Goal: Task Accomplishment & Management: Complete application form

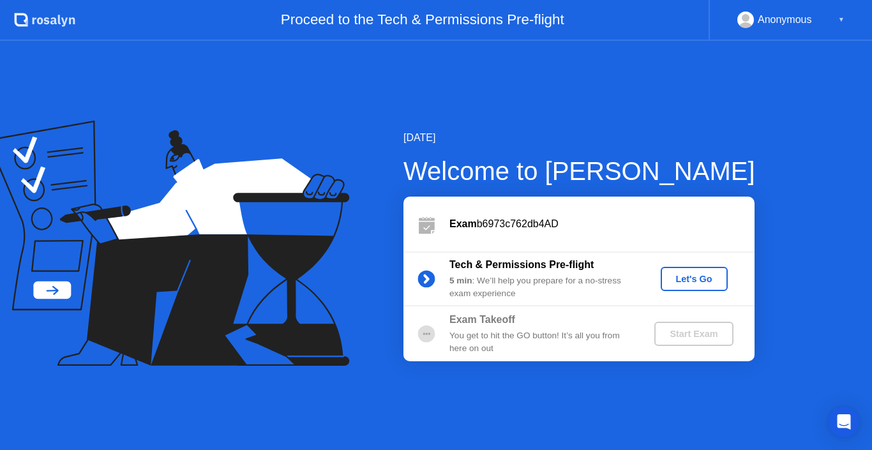
click at [710, 281] on div "Let's Go" at bounding box center [694, 279] width 57 height 10
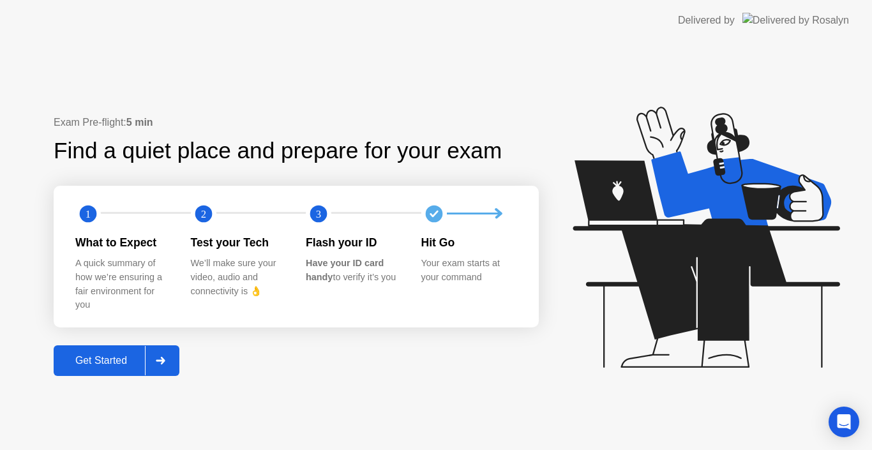
click at [128, 357] on div "Get Started" at bounding box center [101, 360] width 88 height 11
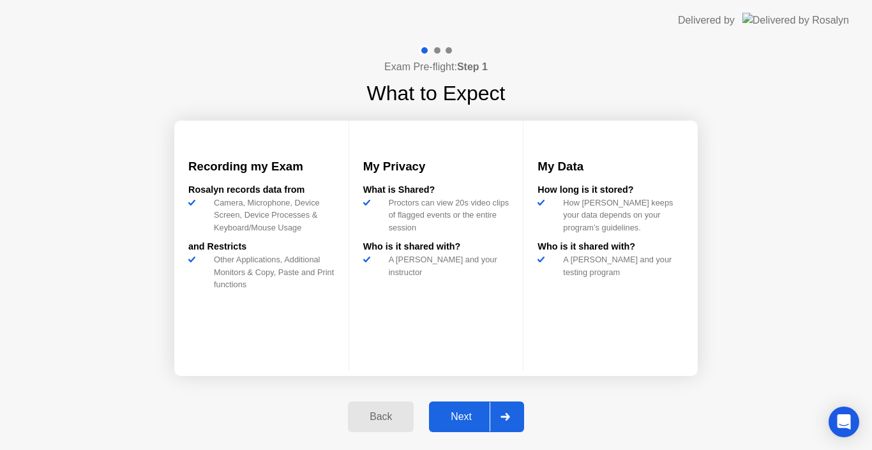
click at [462, 423] on div "Next" at bounding box center [461, 416] width 57 height 11
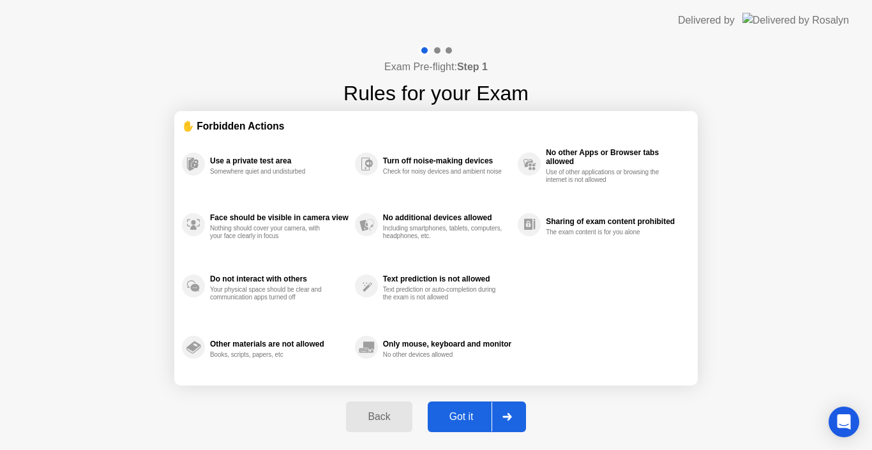
click at [462, 423] on div "Got it" at bounding box center [462, 416] width 60 height 11
select select "Available cameras"
select select "Available speakers"
select select "Available microphones"
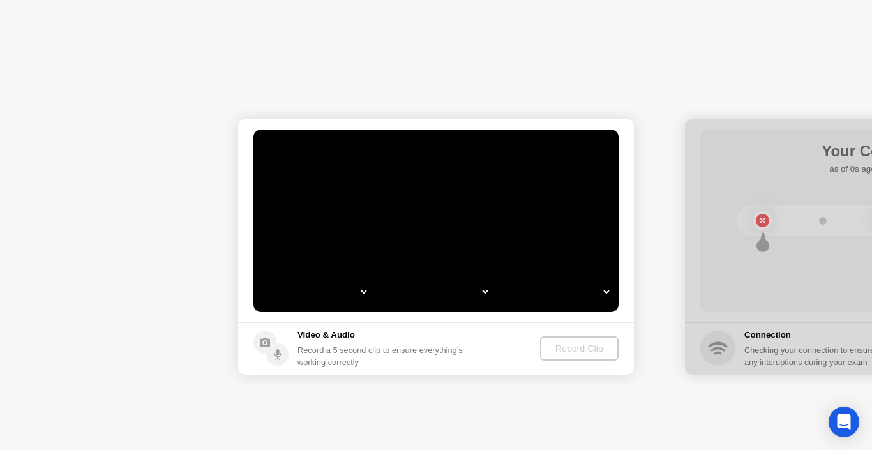
select select "**********"
select select "*******"
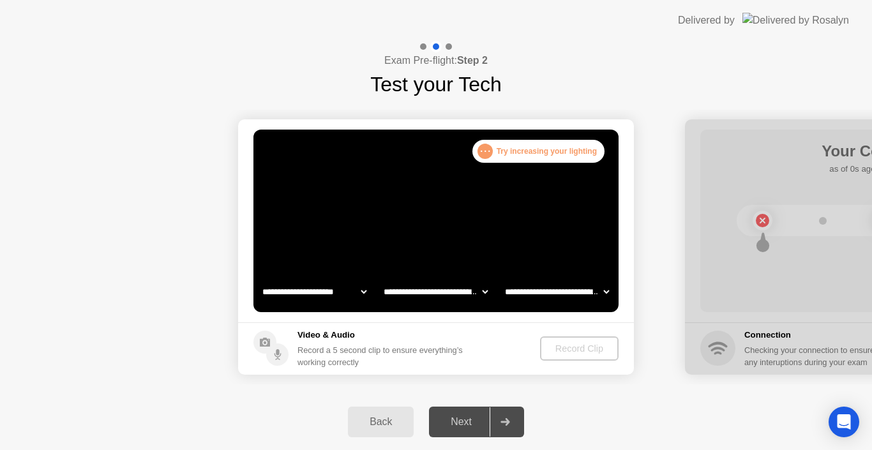
click at [457, 427] on div "Next" at bounding box center [461, 421] width 57 height 11
click at [470, 423] on div "Next" at bounding box center [461, 421] width 57 height 11
click at [314, 335] on h5 "Video & Audio" at bounding box center [383, 335] width 171 height 13
drag, startPoint x: 314, startPoint y: 335, endPoint x: 325, endPoint y: 332, distance: 11.3
click at [325, 332] on h5 "Video & Audio" at bounding box center [383, 335] width 171 height 13
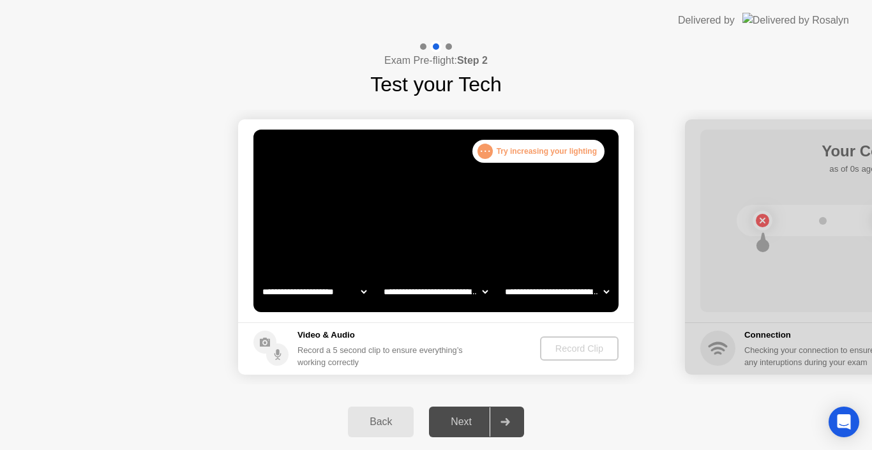
click at [325, 332] on h5 "Video & Audio" at bounding box center [383, 335] width 171 height 13
click at [495, 149] on div ". . . Try increasing your lighting" at bounding box center [539, 151] width 132 height 23
click at [490, 164] on video at bounding box center [436, 221] width 365 height 183
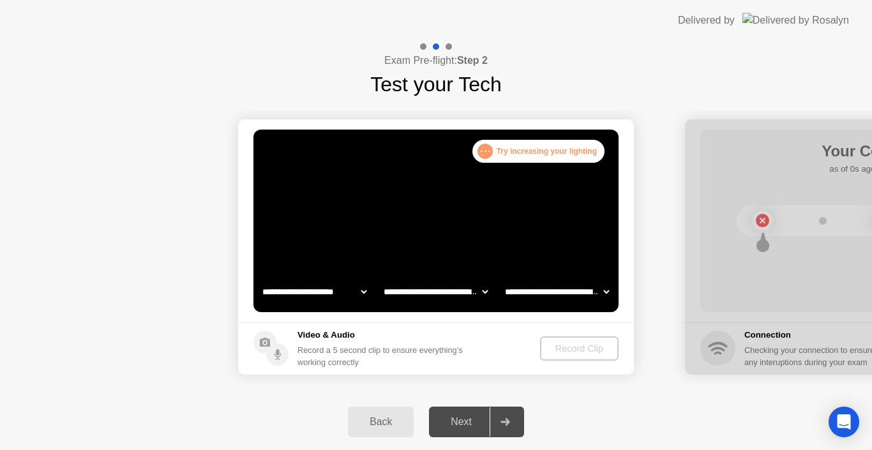
click at [490, 164] on video at bounding box center [436, 221] width 365 height 183
click at [339, 295] on select "**********" at bounding box center [314, 292] width 109 height 26
click at [260, 279] on select "**********" at bounding box center [314, 292] width 109 height 26
click at [434, 296] on select "**********" at bounding box center [435, 292] width 109 height 26
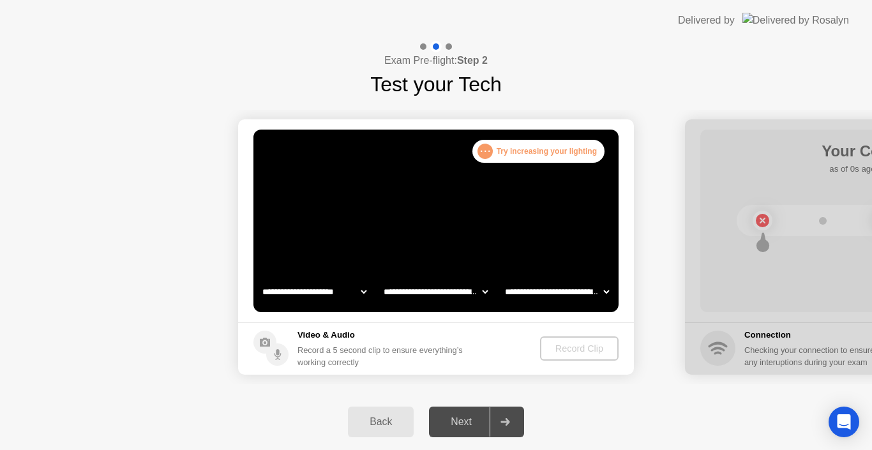
click at [322, 336] on h5 "Video & Audio" at bounding box center [383, 335] width 171 height 13
click at [309, 335] on h5 "Video & Audio" at bounding box center [383, 335] width 171 height 13
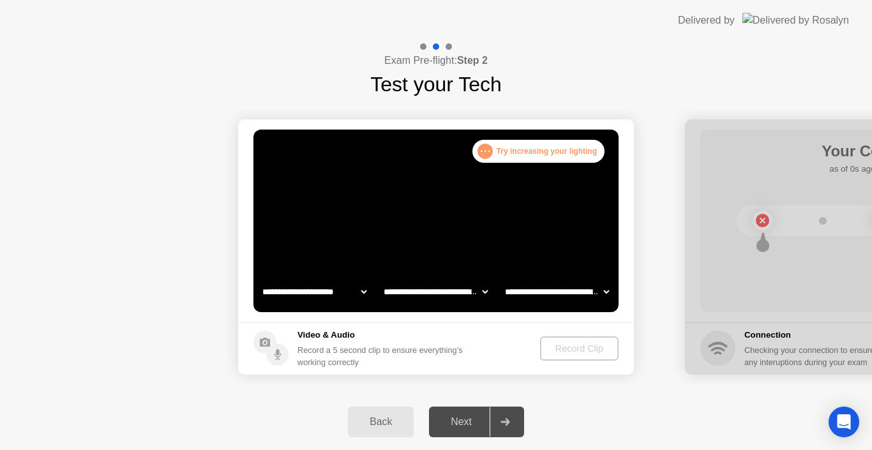
click at [309, 335] on h5 "Video & Audio" at bounding box center [383, 335] width 171 height 13
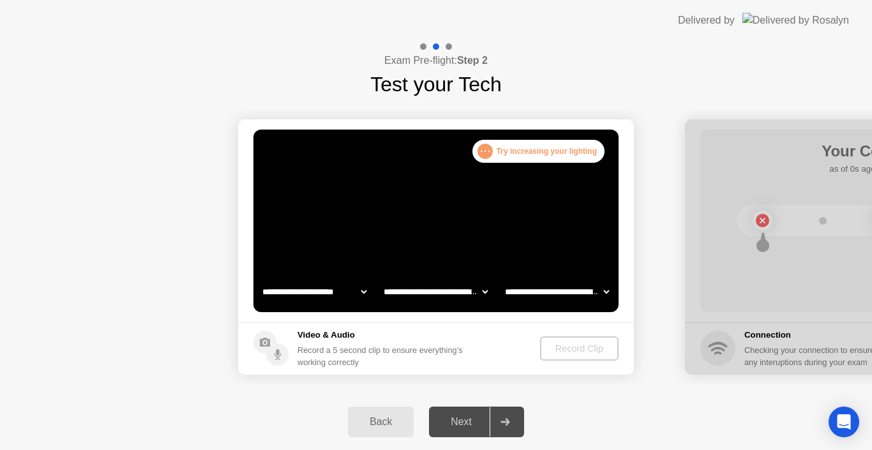
click at [309, 335] on h5 "Video & Audio" at bounding box center [383, 335] width 171 height 13
click at [329, 333] on h5 "Video & Audio" at bounding box center [383, 335] width 171 height 13
click at [323, 338] on h5 "Video & Audio" at bounding box center [383, 335] width 171 height 13
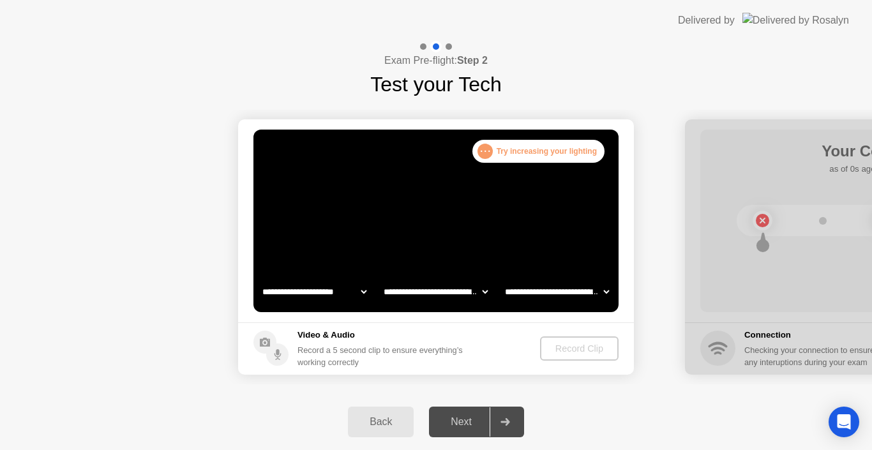
drag, startPoint x: 332, startPoint y: 333, endPoint x: 278, endPoint y: 348, distance: 56.2
click at [278, 348] on div "Video & Audio Record a 5 second clip to ensure everything’s working correctly" at bounding box center [361, 349] width 215 height 40
click at [278, 348] on circle at bounding box center [277, 355] width 22 height 22
click at [342, 336] on h5 "Video & Audio" at bounding box center [383, 335] width 171 height 13
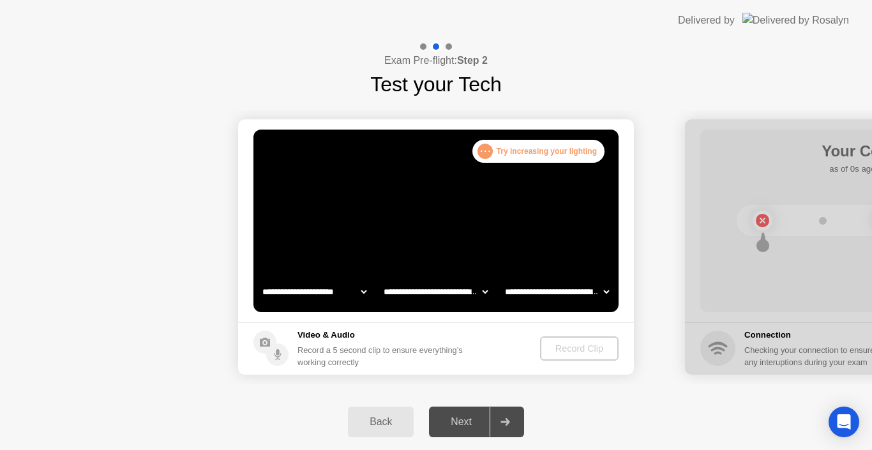
click at [342, 336] on h5 "Video & Audio" at bounding box center [383, 335] width 171 height 13
click at [329, 334] on h5 "Video & Audio" at bounding box center [383, 335] width 171 height 13
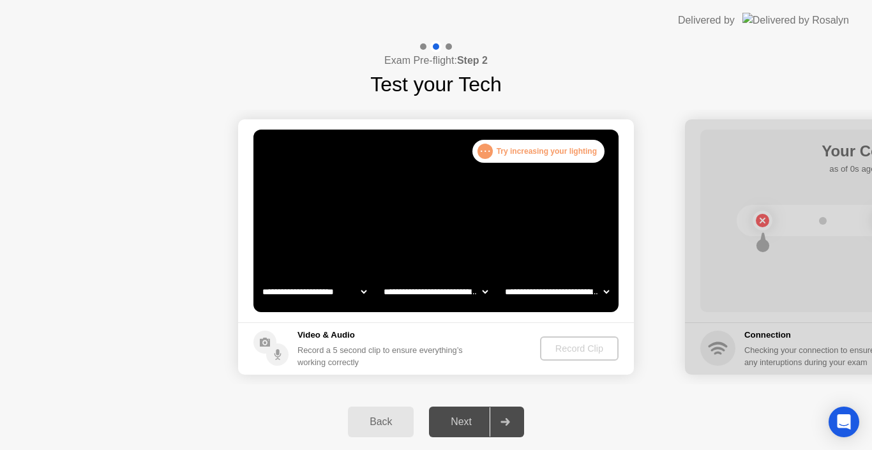
click at [329, 334] on h5 "Video & Audio" at bounding box center [383, 335] width 171 height 13
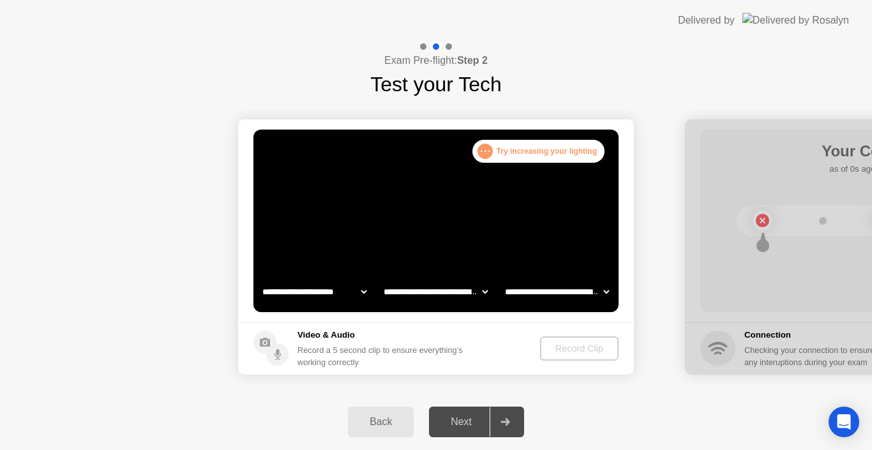
click at [271, 347] on circle at bounding box center [277, 355] width 22 height 22
click at [585, 350] on div "Record Clip" at bounding box center [579, 349] width 68 height 10
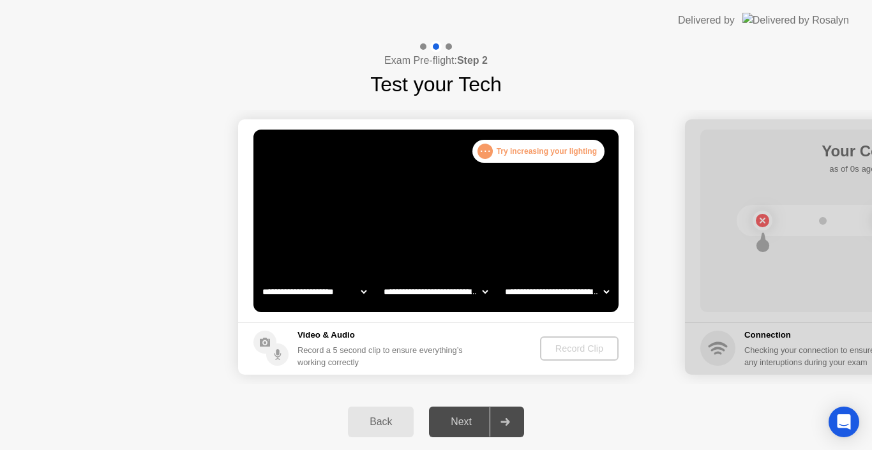
click at [585, 350] on div "Record Clip" at bounding box center [579, 349] width 68 height 10
click at [568, 354] on div "Record Clip" at bounding box center [579, 349] width 68 height 10
click at [580, 346] on div "Record Clip" at bounding box center [579, 349] width 68 height 10
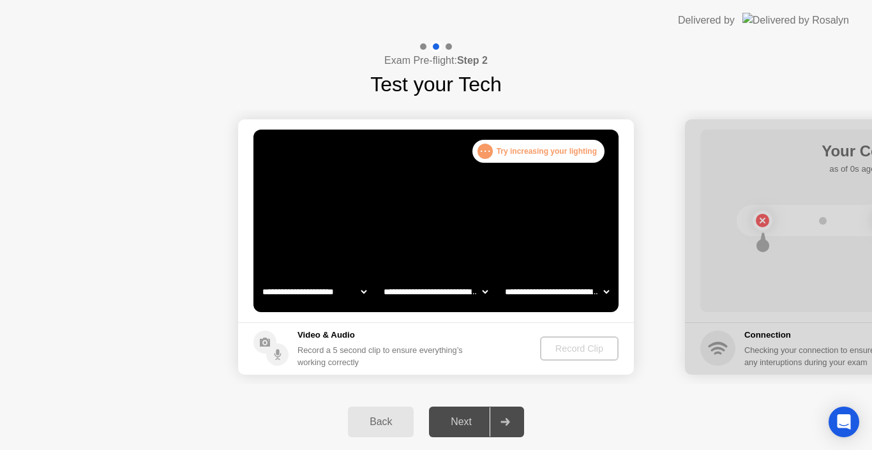
click at [580, 346] on div "Record Clip" at bounding box center [579, 349] width 68 height 10
drag, startPoint x: 580, startPoint y: 346, endPoint x: 682, endPoint y: 308, distance: 108.3
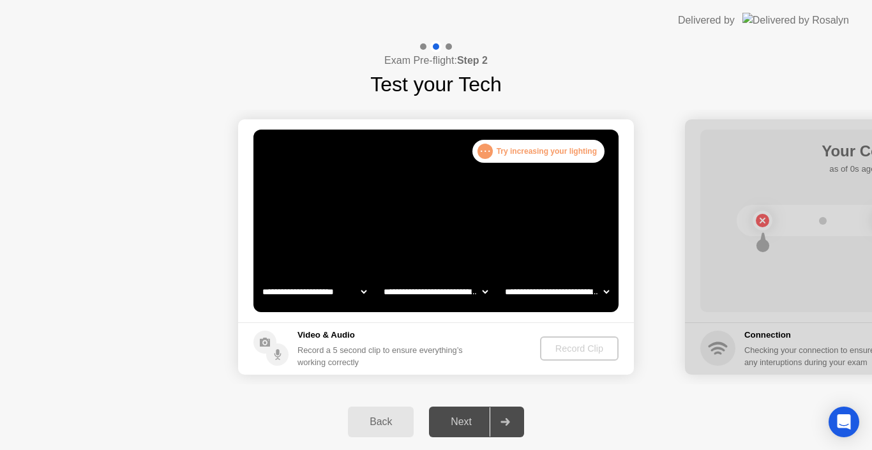
click at [598, 346] on div "Record Clip" at bounding box center [579, 349] width 68 height 10
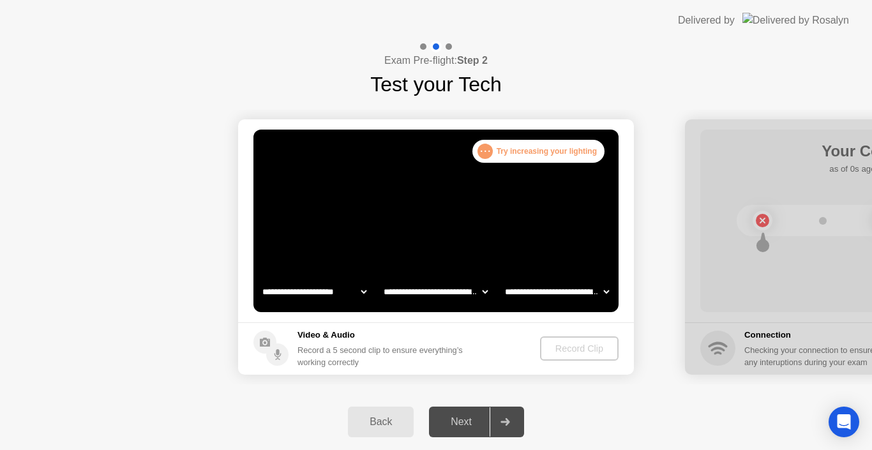
click at [598, 346] on div "Record Clip" at bounding box center [579, 349] width 68 height 10
click at [573, 352] on div "Record Clip" at bounding box center [579, 349] width 68 height 10
drag, startPoint x: 573, startPoint y: 352, endPoint x: 582, endPoint y: 351, distance: 9.0
click at [582, 351] on div "Record Clip" at bounding box center [579, 349] width 68 height 10
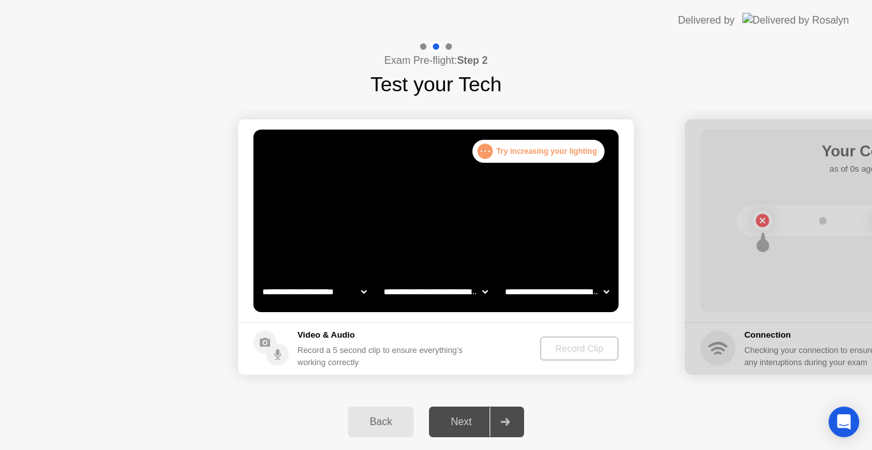
click at [582, 351] on div "Record Clip" at bounding box center [579, 349] width 68 height 10
click at [563, 146] on div ". . . Try increasing your lighting" at bounding box center [539, 151] width 132 height 23
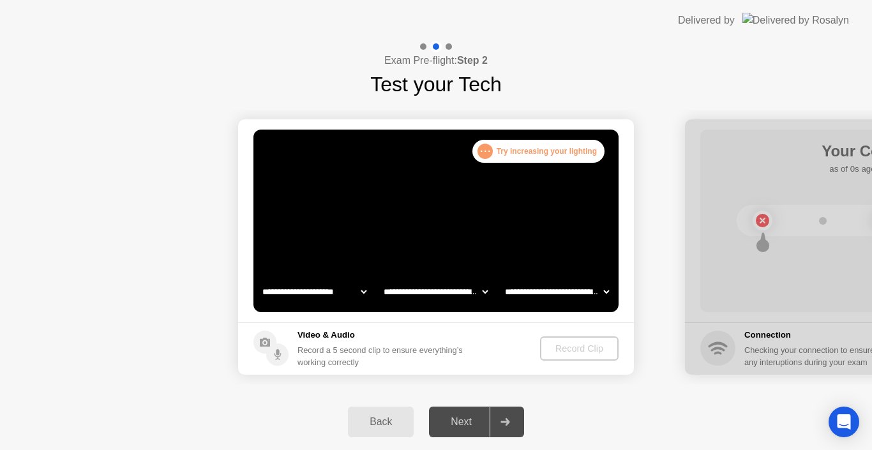
click at [506, 154] on div ". . . Try increasing your lighting" at bounding box center [539, 151] width 132 height 23
click at [455, 197] on video at bounding box center [436, 221] width 365 height 183
click at [490, 153] on div ". . ." at bounding box center [485, 151] width 15 height 15
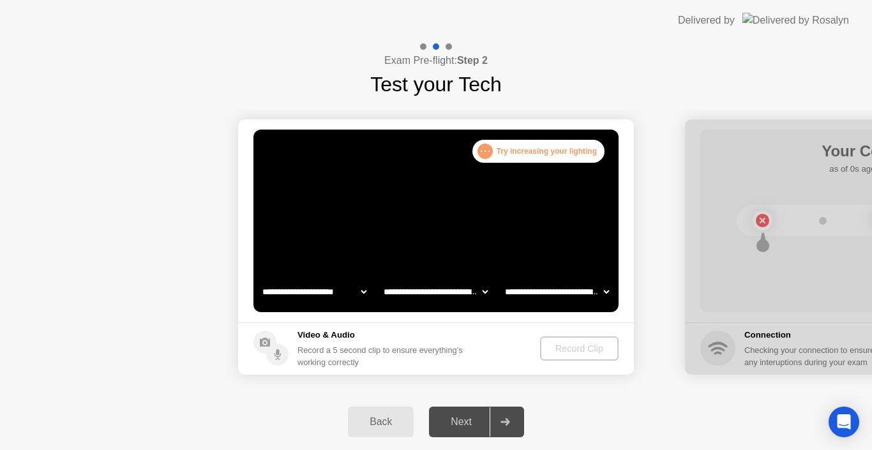
click at [503, 156] on div ". . . Try increasing your lighting" at bounding box center [539, 151] width 132 height 23
click at [498, 149] on div ". . . Try increasing your lighting" at bounding box center [539, 151] width 132 height 23
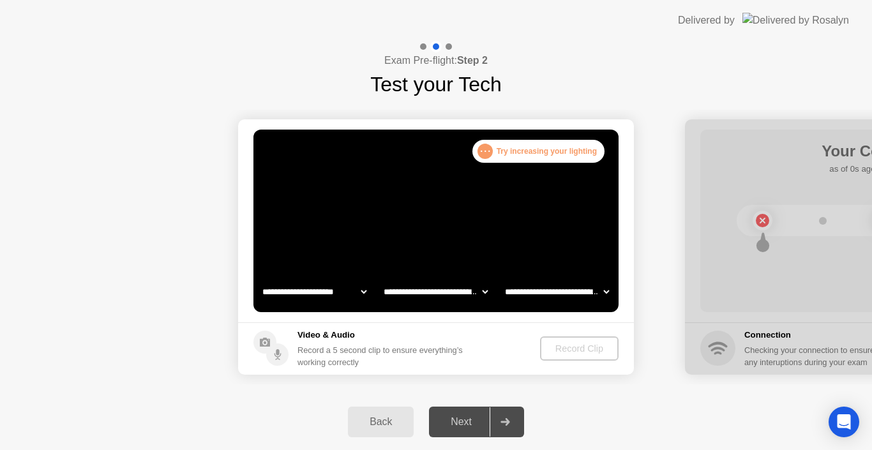
click at [482, 155] on div ". . ." at bounding box center [485, 151] width 15 height 15
click at [468, 339] on h5 "Video & Audio" at bounding box center [383, 335] width 171 height 13
click at [320, 337] on h5 "Video & Audio" at bounding box center [383, 335] width 171 height 13
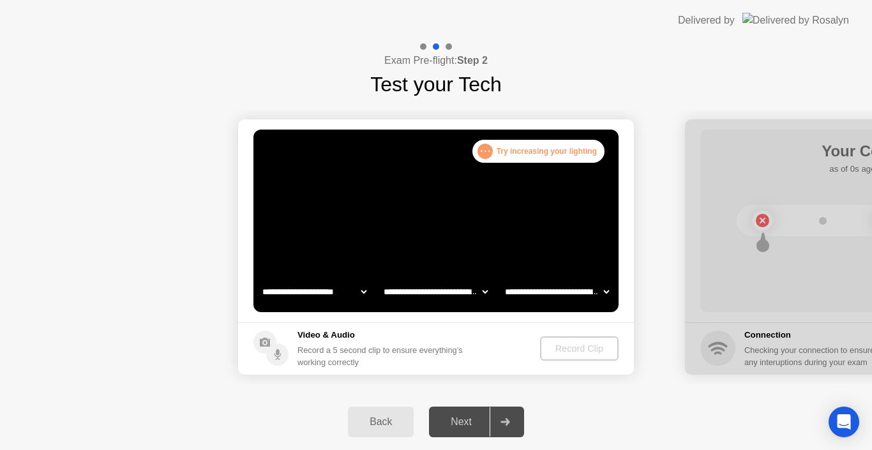
click at [320, 337] on h5 "Video & Audio" at bounding box center [383, 335] width 171 height 13
click at [323, 336] on h5 "Video & Audio" at bounding box center [383, 335] width 171 height 13
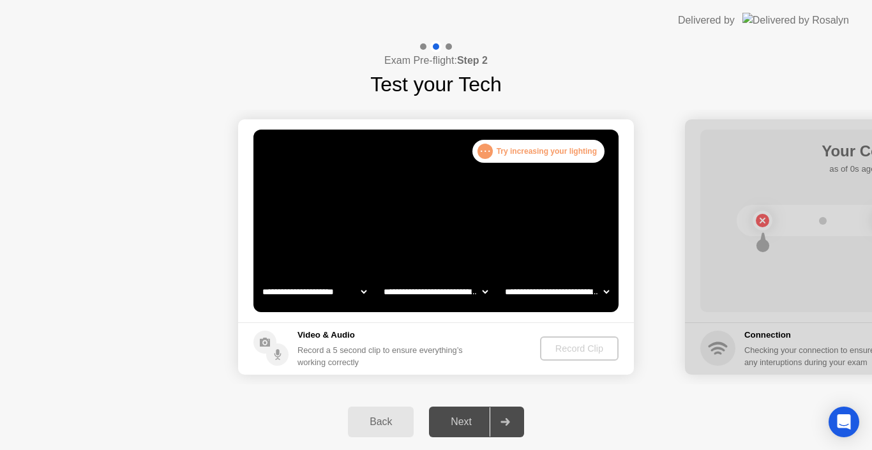
click at [323, 336] on h5 "Video & Audio" at bounding box center [383, 335] width 171 height 13
click at [329, 333] on h5 "Video & Audio" at bounding box center [383, 335] width 171 height 13
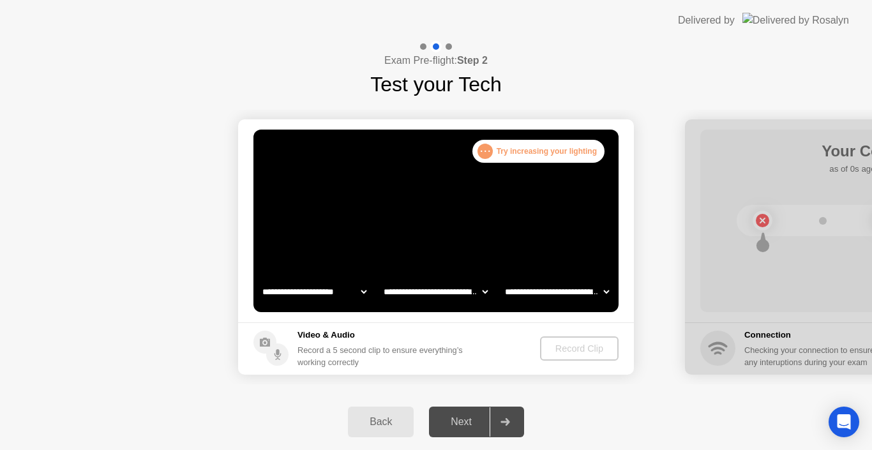
click at [329, 333] on h5 "Video & Audio" at bounding box center [383, 335] width 171 height 13
click at [332, 333] on h5 "Video & Audio" at bounding box center [383, 335] width 171 height 13
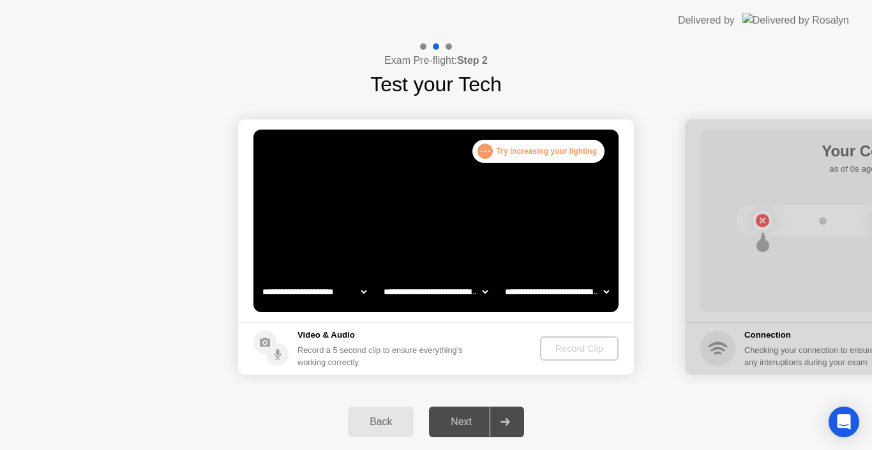
click at [332, 333] on h5 "Video & Audio" at bounding box center [383, 335] width 171 height 13
click at [340, 333] on h5 "Video & Audio" at bounding box center [383, 335] width 171 height 13
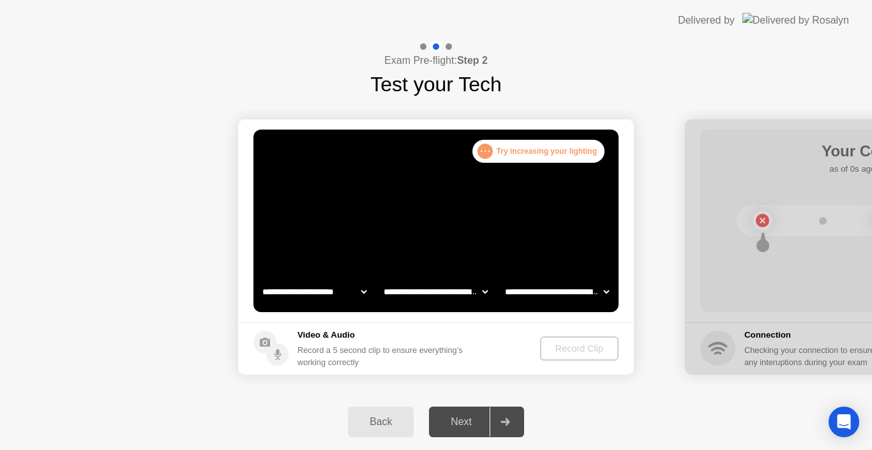
click at [340, 333] on h5 "Video & Audio" at bounding box center [383, 335] width 171 height 13
click at [324, 333] on h5 "Video & Audio" at bounding box center [383, 335] width 171 height 13
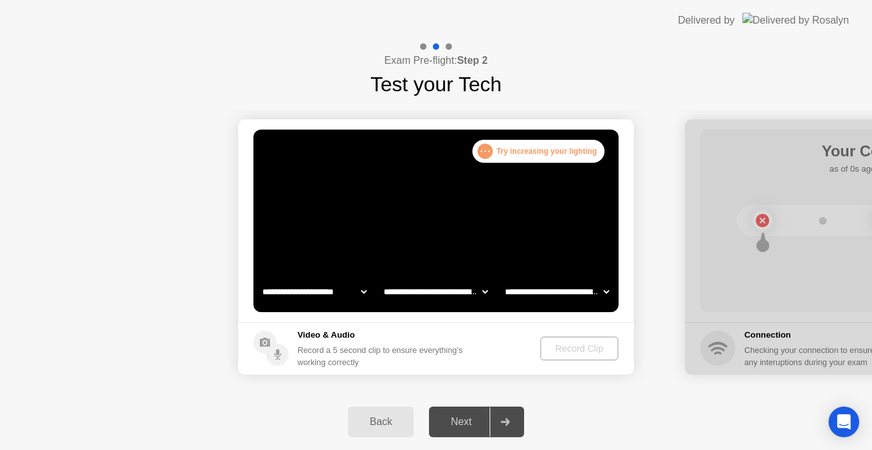
click at [324, 333] on h5 "Video & Audio" at bounding box center [383, 335] width 171 height 13
click at [324, 353] on div "Record a 5 second clip to ensure everything’s working correctly" at bounding box center [383, 356] width 171 height 24
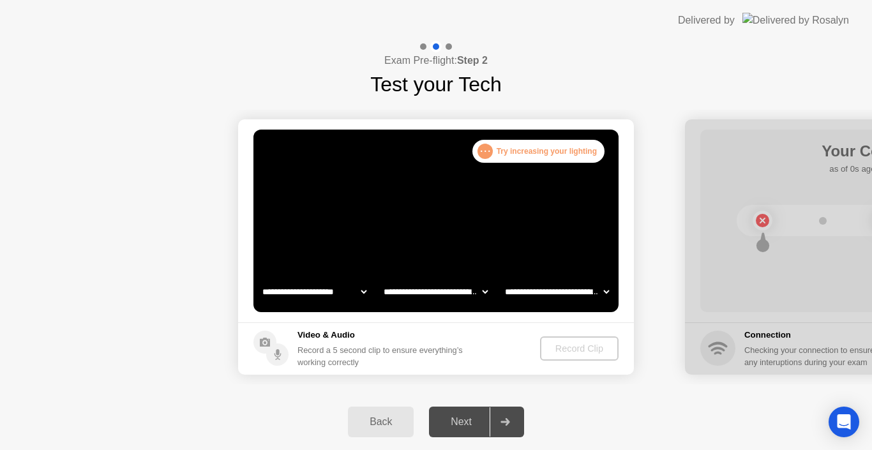
drag, startPoint x: 324, startPoint y: 353, endPoint x: 643, endPoint y: 363, distance: 318.3
click at [577, 351] on div "Record Clip" at bounding box center [579, 349] width 68 height 10
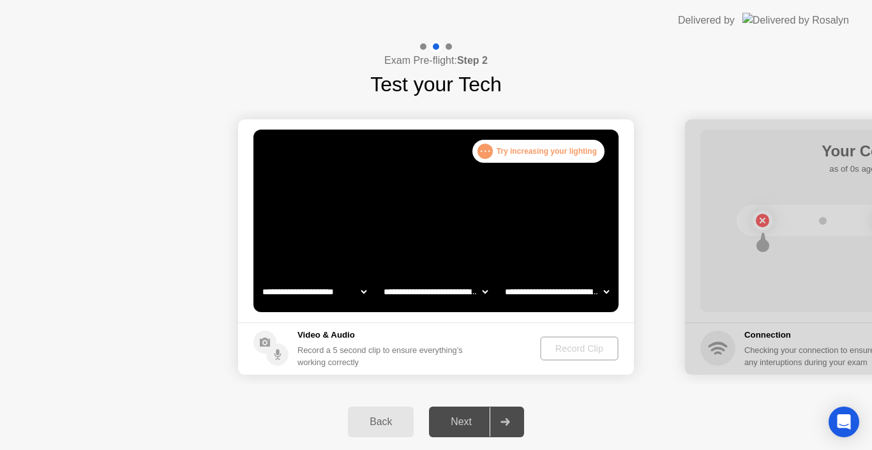
click at [577, 351] on div "Record Clip" at bounding box center [579, 349] width 68 height 10
click at [589, 353] on div "Record Clip" at bounding box center [579, 349] width 68 height 10
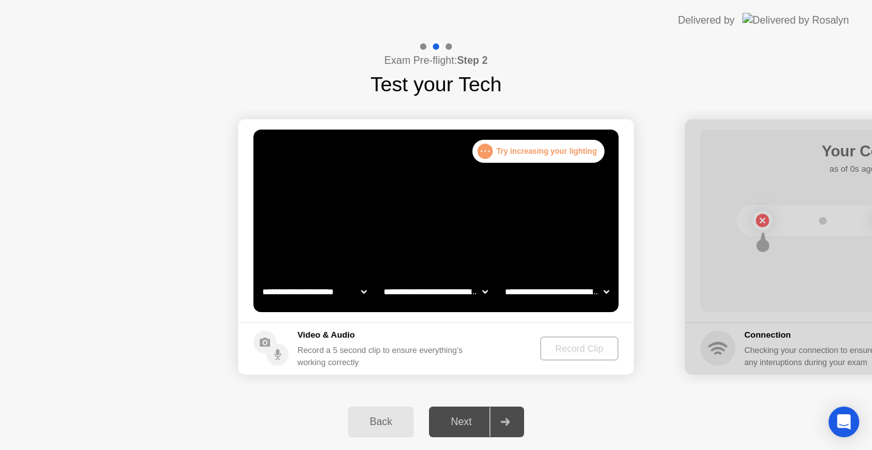
click at [589, 353] on div "Record Clip" at bounding box center [579, 349] width 68 height 10
click at [595, 362] on footer "Video & Audio Record a 5 second clip to ensure everything’s working correctly R…" at bounding box center [436, 349] width 396 height 52
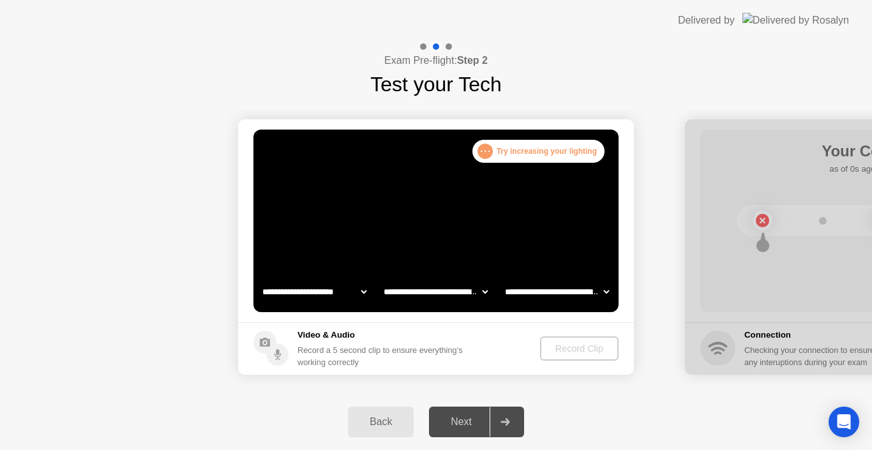
click at [595, 362] on footer "Video & Audio Record a 5 second clip to ensure everything’s working correctly R…" at bounding box center [436, 349] width 396 height 52
drag, startPoint x: 595, startPoint y: 362, endPoint x: 587, endPoint y: 351, distance: 13.3
click at [587, 351] on footer "Video & Audio Record a 5 second clip to ensure everything’s working correctly R…" at bounding box center [436, 349] width 396 height 52
click at [587, 351] on div "Record Clip" at bounding box center [579, 349] width 68 height 10
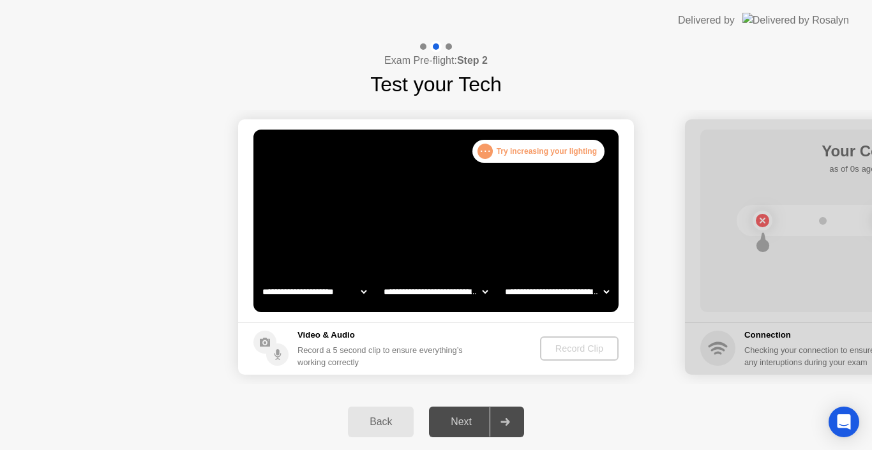
click at [587, 351] on div "Record Clip" at bounding box center [579, 349] width 68 height 10
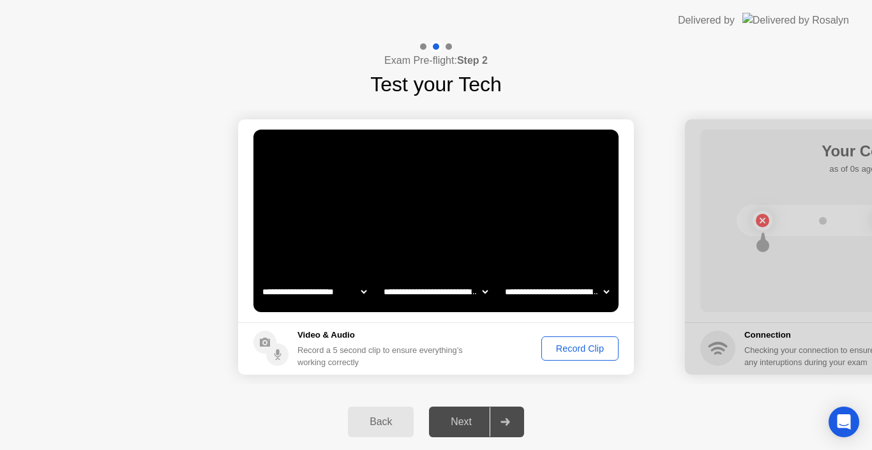
click at [593, 352] on div "Record Clip" at bounding box center [580, 349] width 68 height 10
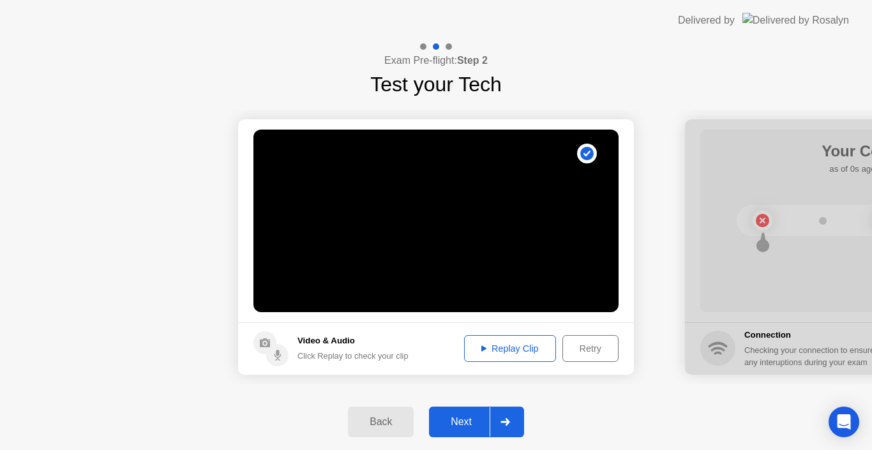
click at [466, 425] on div "Next" at bounding box center [461, 421] width 57 height 11
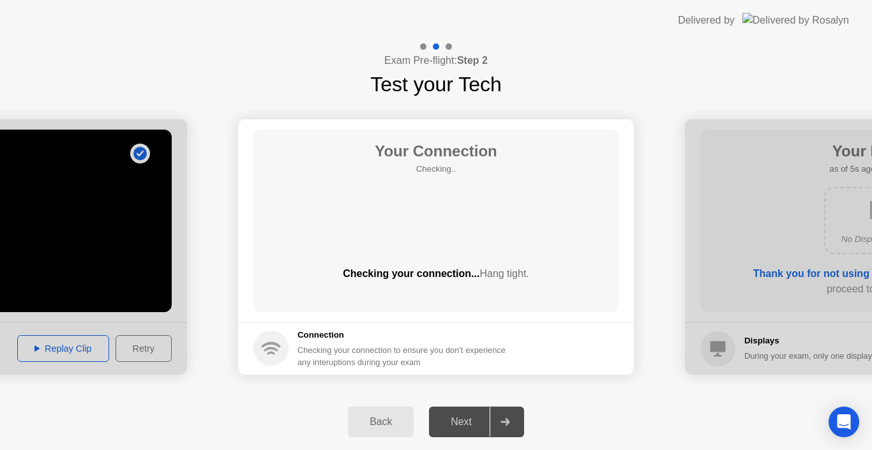
click at [466, 425] on div "Next" at bounding box center [461, 421] width 57 height 11
click at [456, 423] on div "Next" at bounding box center [461, 421] width 57 height 11
click at [467, 423] on div "Next" at bounding box center [461, 421] width 57 height 11
click at [453, 423] on div "Next" at bounding box center [461, 421] width 57 height 11
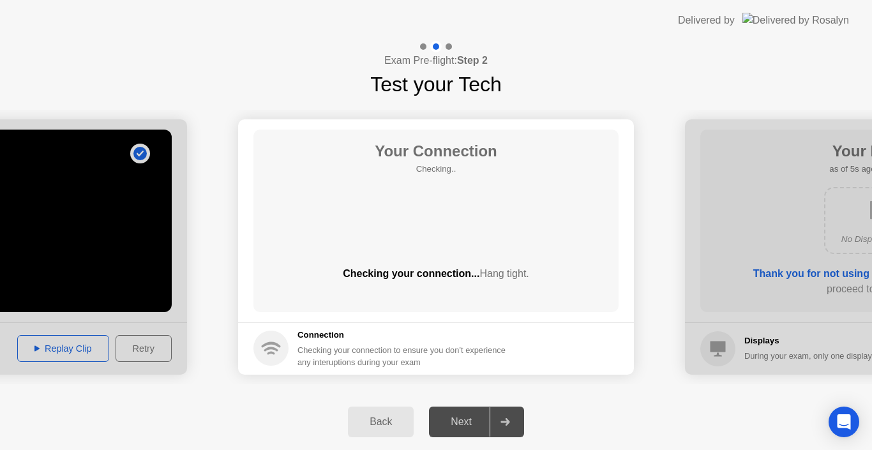
click at [453, 423] on div "Next" at bounding box center [461, 421] width 57 height 11
click at [632, 317] on main "Your Connection Checking.. Checking your connection... Hang tight." at bounding box center [436, 220] width 396 height 203
click at [471, 418] on div "Next" at bounding box center [461, 421] width 57 height 11
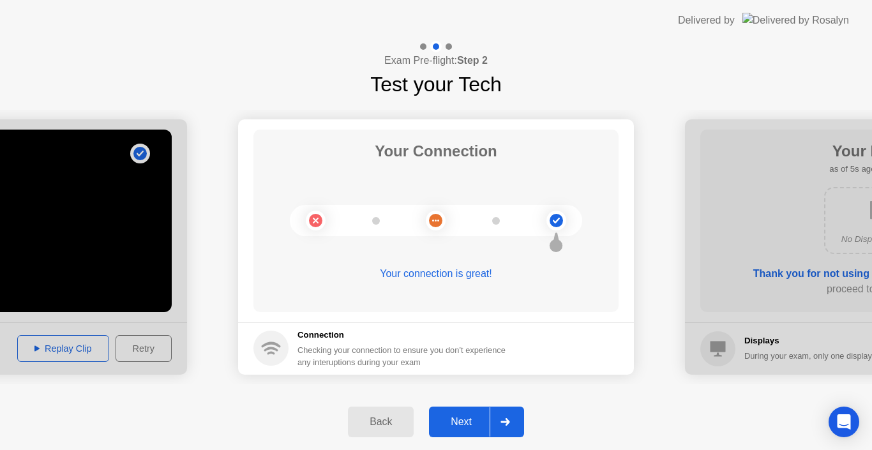
click at [471, 418] on div "Next" at bounding box center [461, 421] width 57 height 11
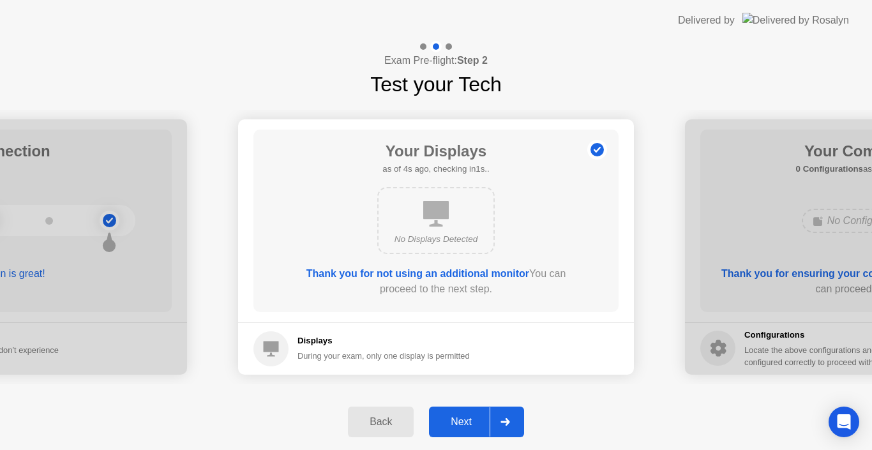
click at [471, 418] on div "Next" at bounding box center [461, 421] width 57 height 11
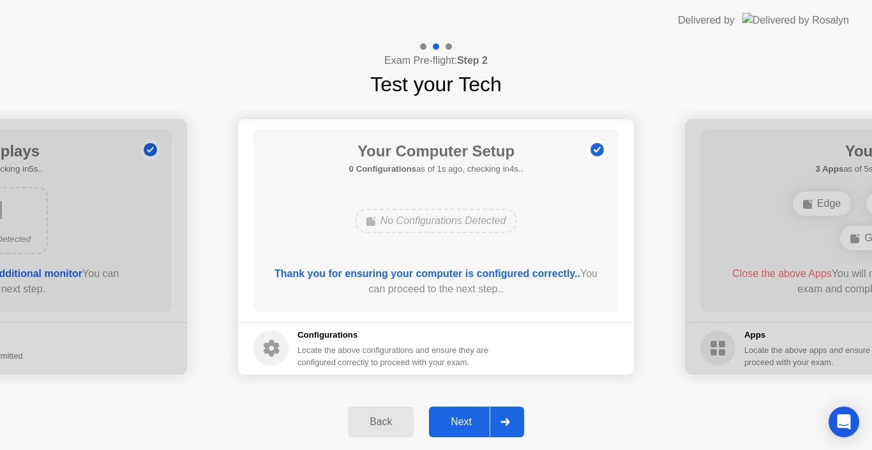
click at [471, 418] on div "Next" at bounding box center [461, 421] width 57 height 11
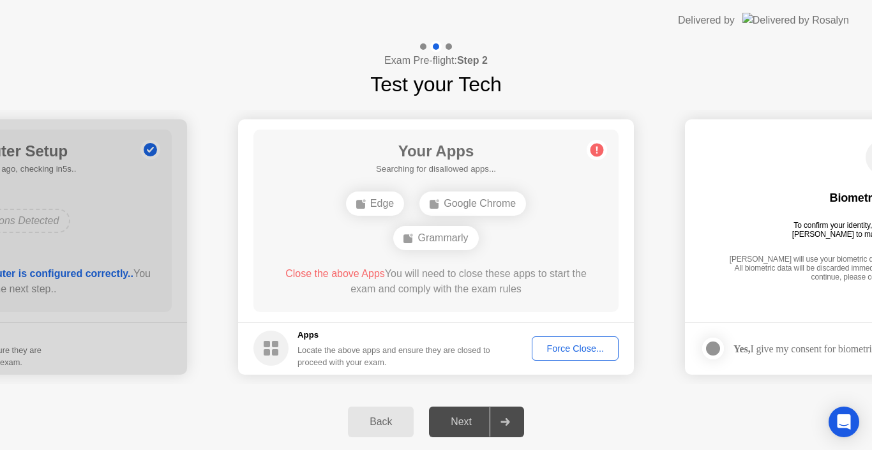
click at [564, 358] on button "Force Close..." at bounding box center [575, 349] width 87 height 24
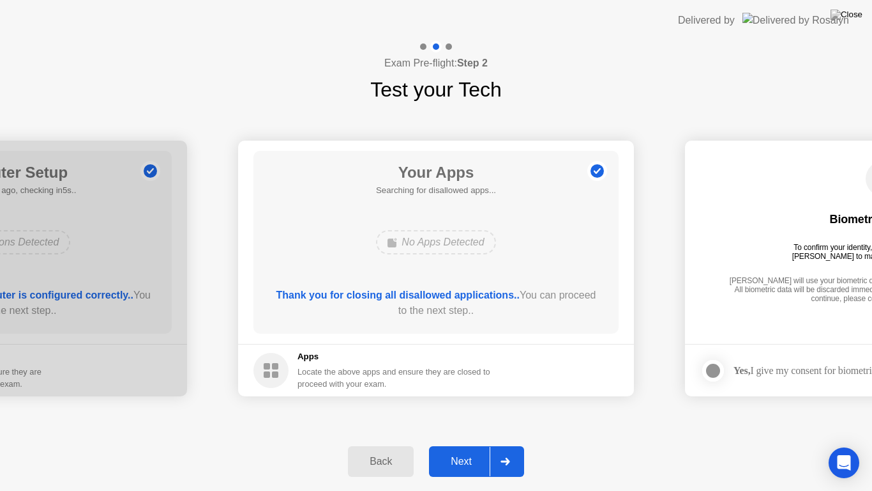
click at [465, 450] on div "Next" at bounding box center [461, 460] width 57 height 11
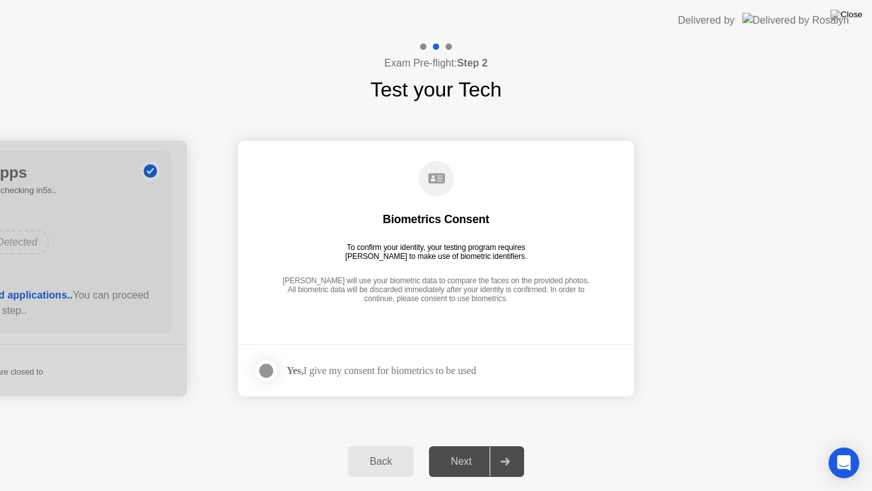
click at [268, 366] on div at bounding box center [266, 370] width 15 height 15
click at [477, 450] on div "Next" at bounding box center [461, 460] width 57 height 11
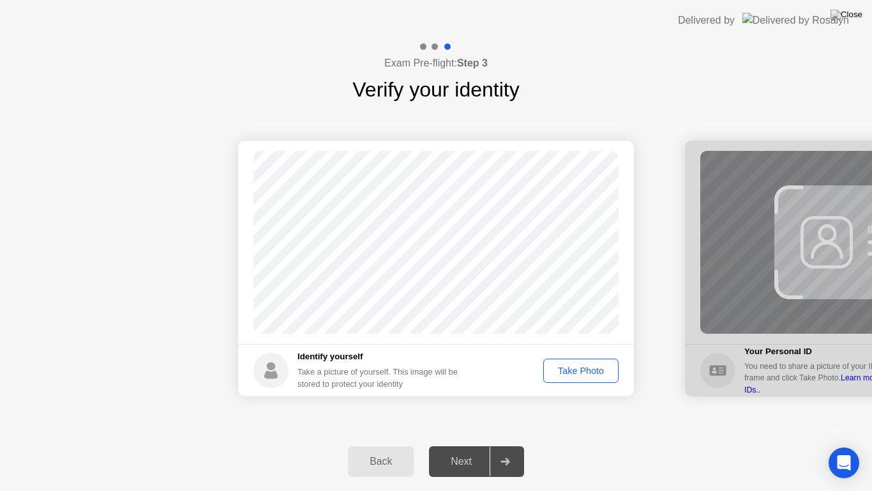
click at [579, 370] on div "Take Photo" at bounding box center [581, 370] width 66 height 10
click at [471, 450] on div "Next" at bounding box center [461, 460] width 57 height 11
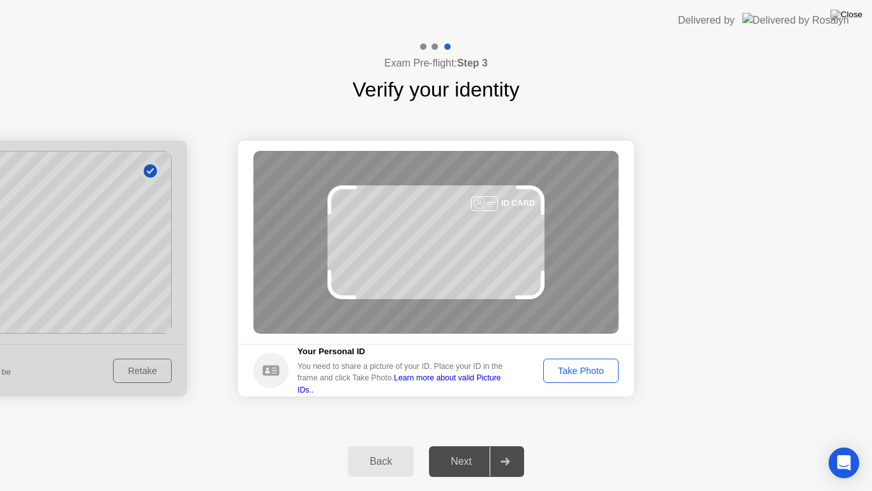
click at [564, 375] on div "Take Photo" at bounding box center [581, 370] width 66 height 10
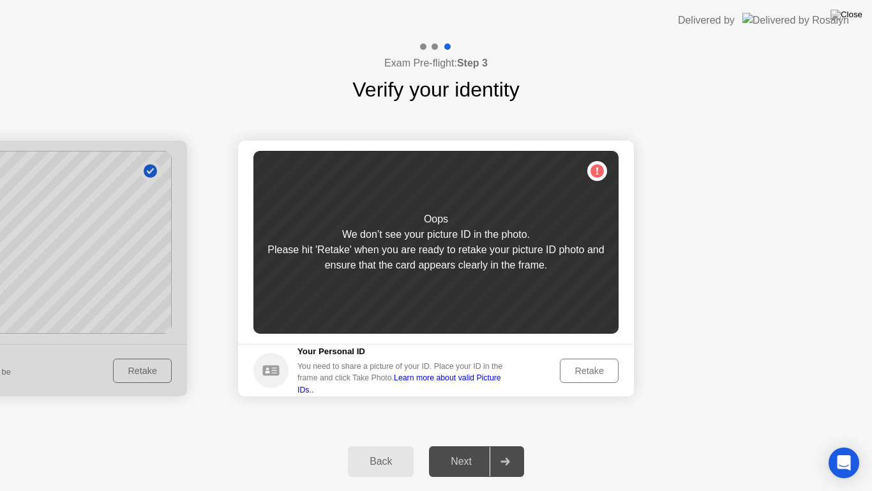
click at [588, 360] on button "Retake" at bounding box center [589, 370] width 59 height 24
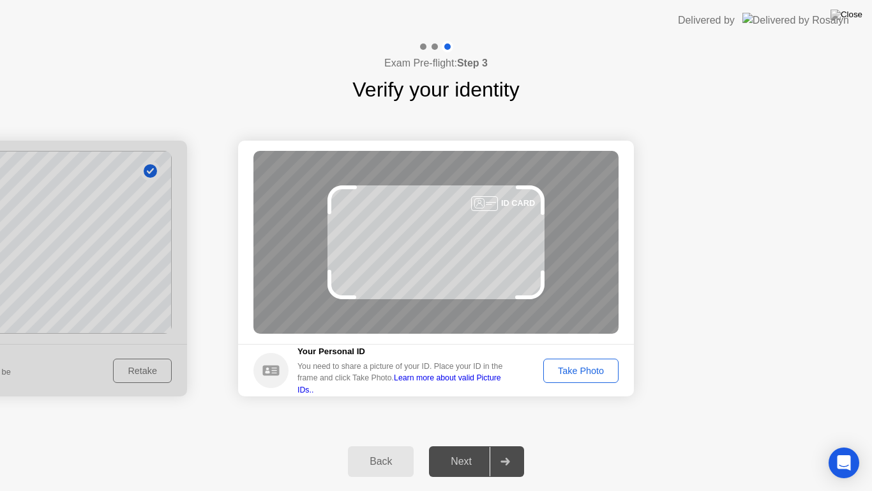
click at [583, 365] on div "Take Photo" at bounding box center [581, 370] width 66 height 10
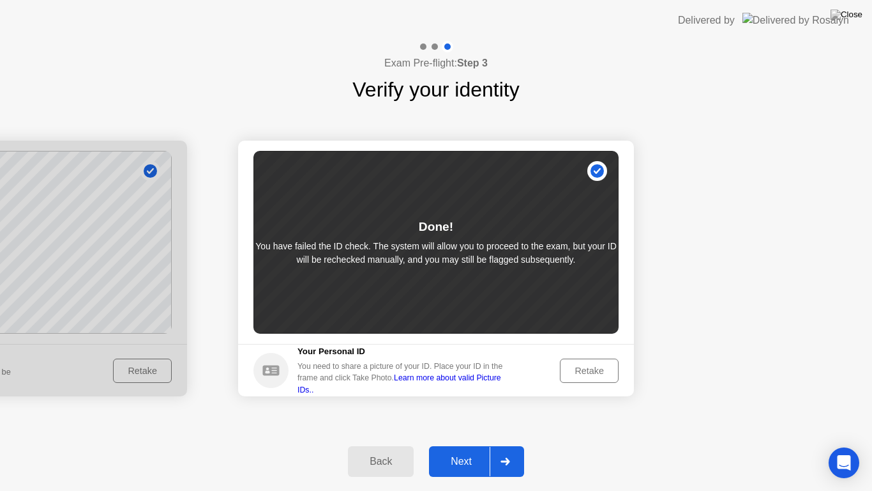
click at [462, 450] on div "Next" at bounding box center [461, 460] width 57 height 11
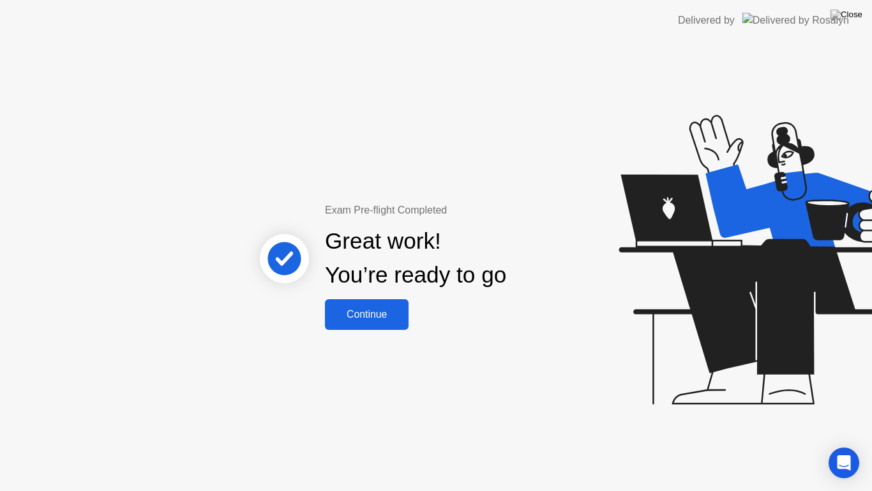
click at [390, 323] on button "Continue" at bounding box center [367, 314] width 84 height 31
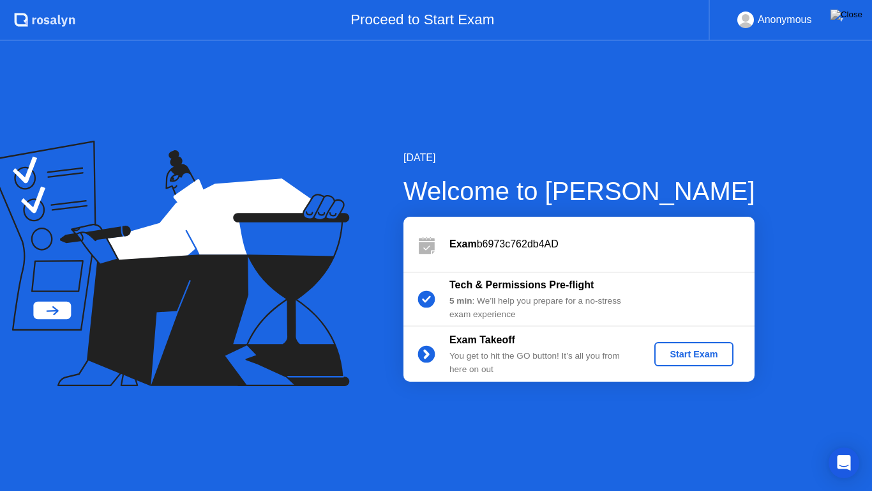
click at [702, 349] on div "Start Exam" at bounding box center [694, 354] width 68 height 10
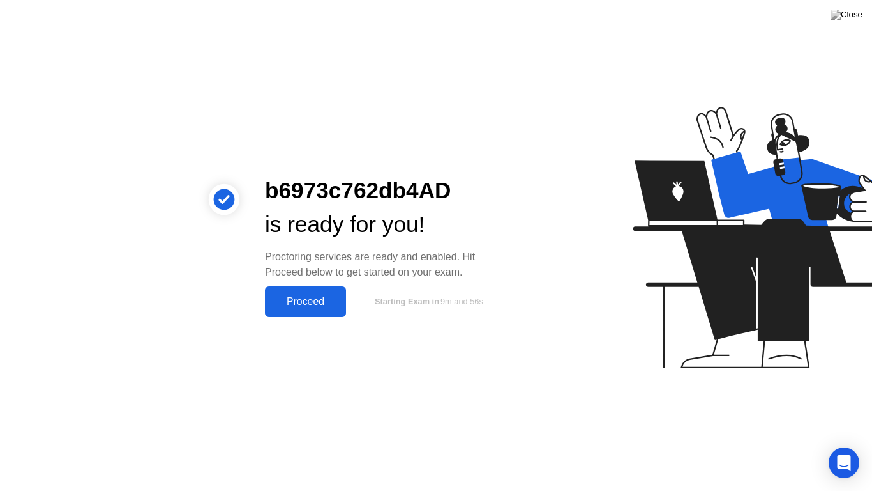
click at [287, 312] on button "Proceed" at bounding box center [305, 301] width 81 height 31
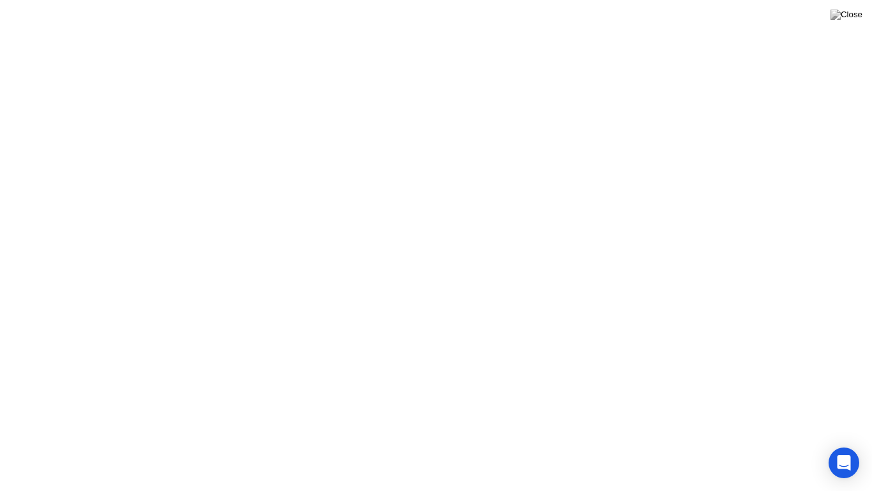
click div "Exam Rules"
